Goal: Task Accomplishment & Management: Complete application form

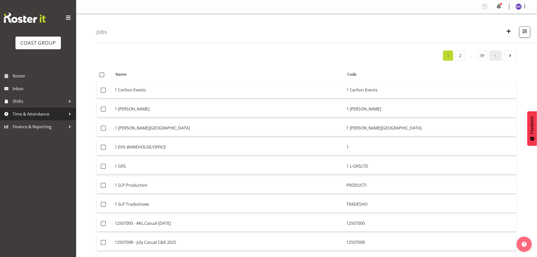
click at [21, 117] on span "Time & Attendance" at bounding box center [39, 114] width 53 height 8
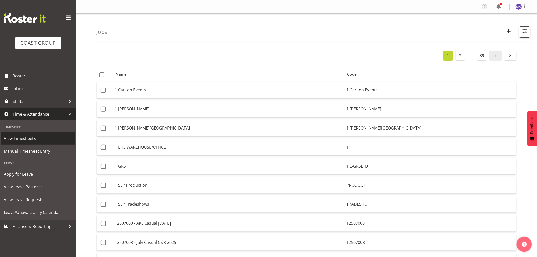
click at [21, 136] on span "View Timesheets" at bounding box center [38, 138] width 68 height 8
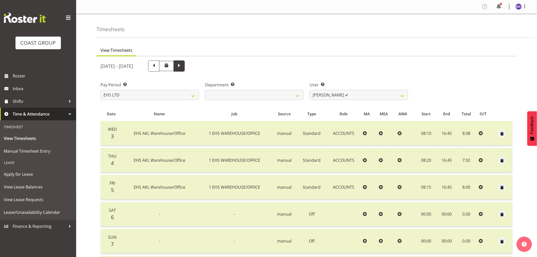
click at [185, 70] on span at bounding box center [178, 65] width 11 height 11
select select
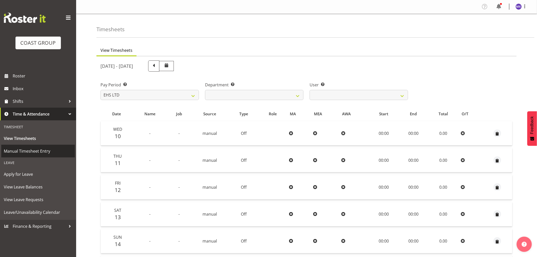
click at [15, 150] on span "Manual Timesheet Entry" at bounding box center [38, 151] width 68 height 8
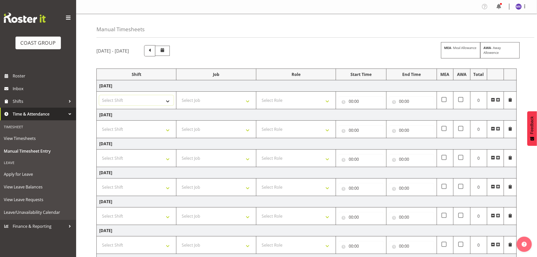
click at [164, 100] on select "Select Shift EHS AKL Warehouse/Office" at bounding box center [136, 100] width 74 height 10
select select "1083"
click at [99, 95] on select "Select Shift EHS AKL Warehouse/Office" at bounding box center [136, 100] width 74 height 10
click at [246, 103] on select "Select Job 1 Carlton Events 1 Carlton Hamilton 1 Carlton Wellington 1 EHS WAREH…" at bounding box center [216, 100] width 74 height 10
select select "69"
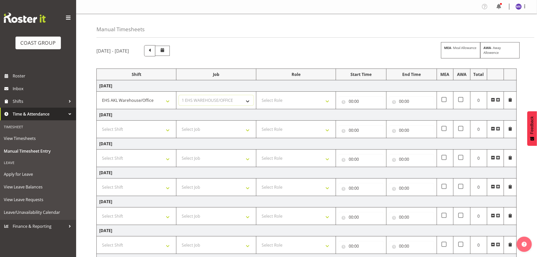
click at [179, 95] on select "Select Job 1 Carlton Events 1 Carlton Hamilton 1 Carlton Wellington 1 EHS WAREH…" at bounding box center [216, 100] width 74 height 10
click at [320, 100] on select "Select Role ACCOUNTS" at bounding box center [296, 100] width 74 height 10
select select "204"
click at [259, 95] on select "Select Role ACCOUNTS" at bounding box center [296, 100] width 74 height 10
click at [407, 97] on input "00:00" at bounding box center [411, 101] width 45 height 10
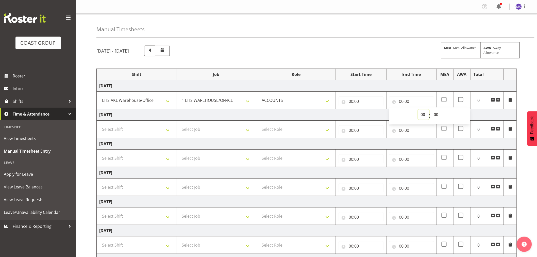
click at [423, 115] on select "00 01 02 03 04 05 06 07 08 09 10 11 12 13 14 15 16 17 18 19 20 21 22 23" at bounding box center [423, 114] width 11 height 10
select select "17"
click at [418, 109] on select "00 01 02 03 04 05 06 07 08 09 10 11 12 13 14 15 16 17 18 19 20 21 22 23" at bounding box center [423, 114] width 11 height 10
type input "17:00"
click at [437, 115] on select "00 01 02 03 04 05 06 07 08 09 10 11 12 13 14 15 16 17 18 19 20 21 22 23 24 25 2…" at bounding box center [436, 114] width 11 height 10
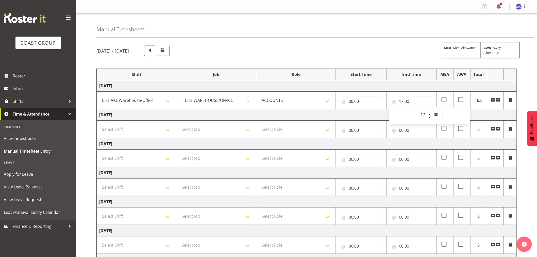
select select "5"
click at [431, 109] on select "00 01 02 03 04 05 06 07 08 09 10 11 12 13 14 15 16 17 18 19 20 21 22 23 24 25 2…" at bounding box center [436, 114] width 11 height 10
type input "17:05"
click at [376, 101] on input "00:00" at bounding box center [360, 101] width 45 height 10
click at [371, 115] on select "00 01 02 03 04 05 06 07 08 09 10 11 12 13 14 15 16 17 18 19 20 21 22 23" at bounding box center [372, 114] width 11 height 10
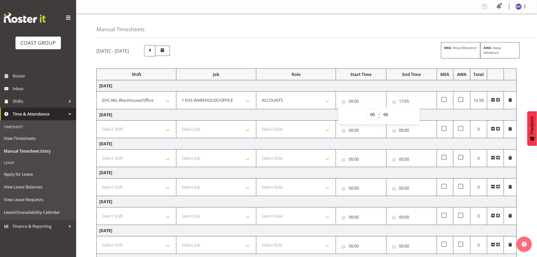
select select "8"
click at [367, 109] on select "00 01 02 03 04 05 06 07 08 09 10 11 12 13 14 15 16 17 18 19 20 21 22 23" at bounding box center [372, 114] width 11 height 10
type input "08:00"
click at [389, 115] on select "00 01 02 03 04 05 06 07 08 09 10 11 12 13 14 15 16 17 18 19 20 21 22 23 24 25 2…" at bounding box center [385, 114] width 11 height 10
select select "20"
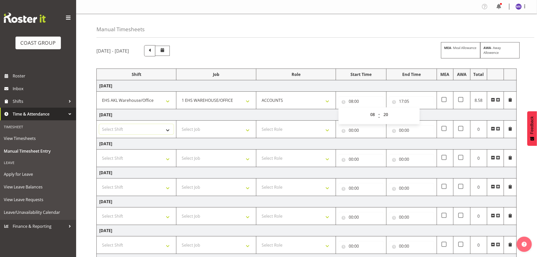
click at [169, 130] on select "Select Shift EHS AKL Warehouse/Office" at bounding box center [136, 129] width 74 height 10
type input "08:20"
select select "1083"
click at [99, 124] on select "Select Shift EHS AKL Warehouse/Office" at bounding box center [136, 129] width 74 height 10
click at [204, 131] on select "Select Job 1 Carlton Events 1 Carlton Hamilton 1 Carlton Wellington 1 EHS WAREH…" at bounding box center [216, 129] width 74 height 10
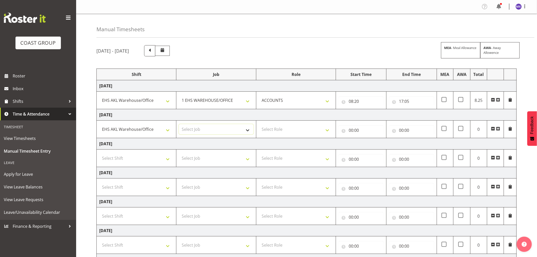
select select "69"
click at [179, 124] on select "Select Job 1 Carlton Events 1 Carlton Hamilton 1 Carlton Wellington 1 EHS WAREH…" at bounding box center [216, 129] width 74 height 10
click at [291, 130] on select "Select Role ACCOUNTS" at bounding box center [296, 129] width 74 height 10
select select "204"
click at [259, 124] on select "Select Role ACCOUNTS" at bounding box center [296, 129] width 74 height 10
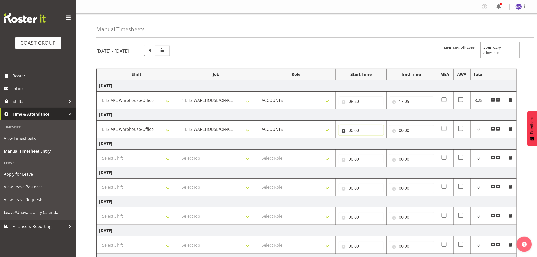
click at [358, 125] on input "00:00" at bounding box center [360, 130] width 45 height 10
click at [367, 147] on select "00 01 02 03 04 05 06 07 08 09 10 11 12 13 14 15 16 17 18 19 20 21 22 23" at bounding box center [372, 143] width 11 height 10
select select "8"
click at [384, 143] on select "00 01 02 03 04 05 06 07 08 09 10 11 12 13 14 15 16 17 18 19 20 21 22 23 24 25 2…" at bounding box center [385, 143] width 11 height 10
type input "08:00"
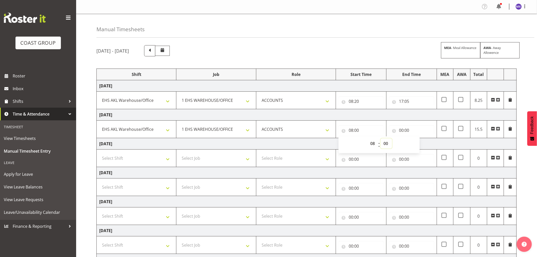
select select "12"
type input "08:12"
click at [413, 55] on div "September 10th - September 16th 2025 MEA - Meal Allowance AWA - Away Allowence" at bounding box center [306, 50] width 420 height 11
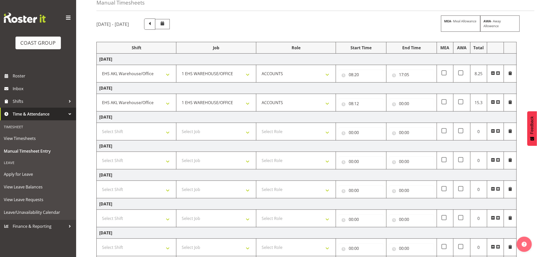
scroll to position [59, 0]
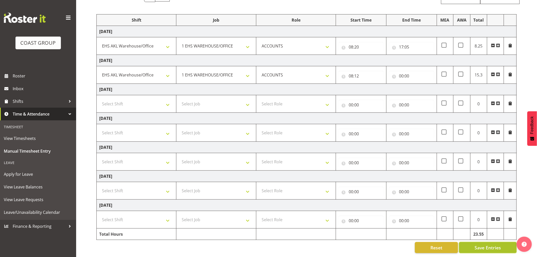
click at [491, 244] on span "Save Entries" at bounding box center [487, 247] width 26 height 7
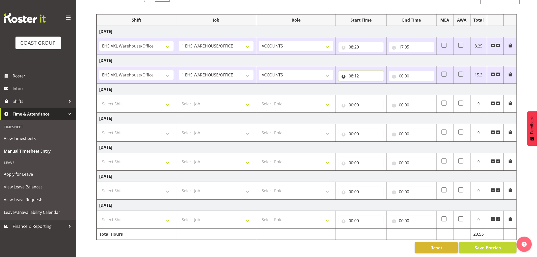
click at [370, 72] on input "08:12" at bounding box center [360, 76] width 45 height 10
click at [385, 85] on select "00 01 02 03 04 05 06 07 08 09 10 11 12 13 14 15 16 17 18 19 20 21 22 23 24 25 2…" at bounding box center [385, 89] width 11 height 10
select select "10"
click at [380, 84] on select "00 01 02 03 04 05 06 07 08 09 10 11 12 13 14 15 16 17 18 19 20 21 22 23 24 25 2…" at bounding box center [385, 89] width 11 height 10
type input "08:10"
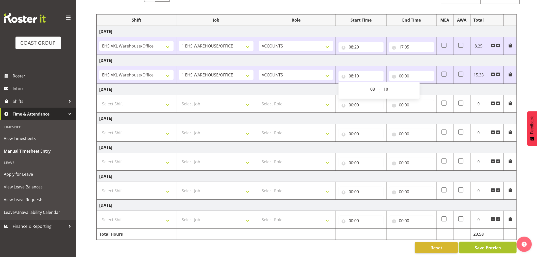
click at [490, 244] on span "Save Entries" at bounding box center [487, 247] width 26 height 7
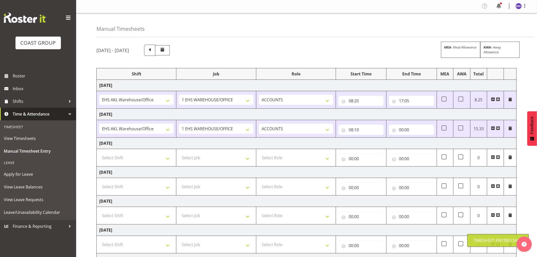
scroll to position [0, 0]
click at [265, 49] on div "September 10th - September 16th 2025 MEA - Meal Allowance AWA - Away Allowence" at bounding box center [306, 50] width 420 height 11
